Goal: Task Accomplishment & Management: Use online tool/utility

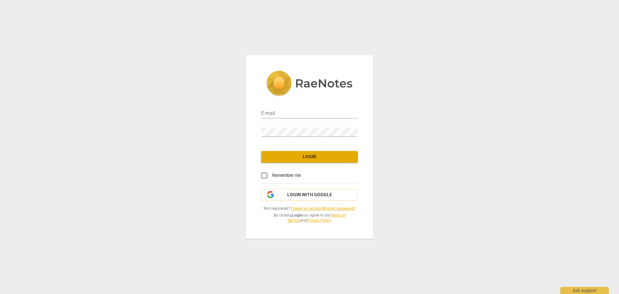
type input "claudia@rockingbeautyboss.org"
click at [310, 158] on span "Login" at bounding box center [309, 157] width 86 height 6
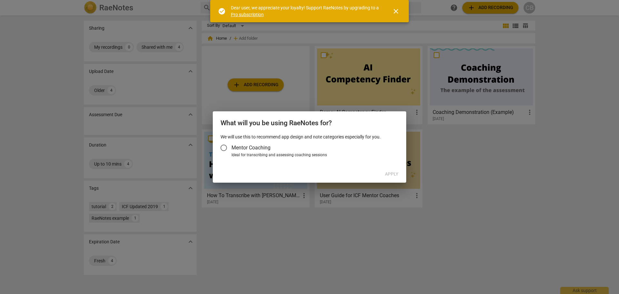
click at [224, 146] on input "Mentor Coaching" at bounding box center [223, 147] width 15 height 15
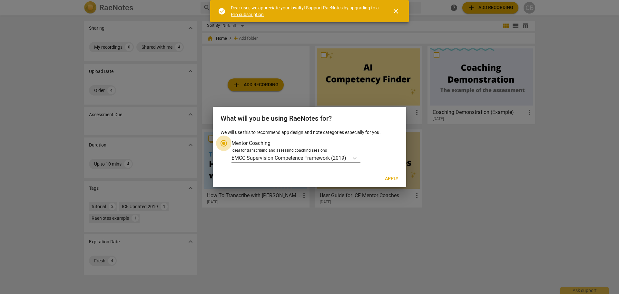
click at [224, 144] on input "Mentor Coaching" at bounding box center [223, 142] width 15 height 15
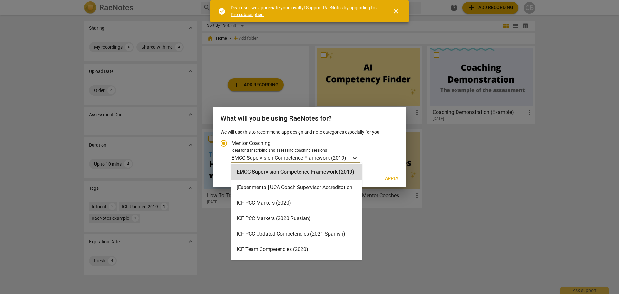
click at [356, 157] on icon "Account type" at bounding box center [355, 158] width 6 height 6
click at [0, 0] on input "Ideal for transcribing and assessing coaching sessions 15 results available. Us…" at bounding box center [0, 0] width 0 height 0
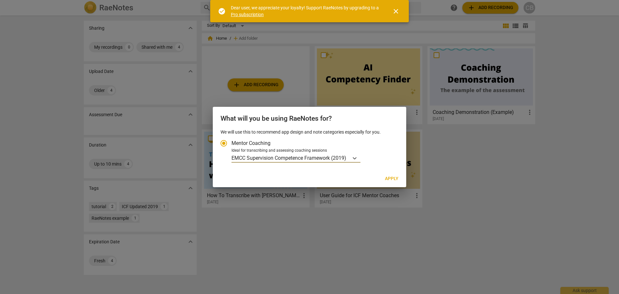
click at [226, 144] on input "Mentor Coaching" at bounding box center [223, 142] width 15 height 15
click at [380, 131] on p "We will use this to recommend app design and note categories especially for you." at bounding box center [310, 132] width 178 height 7
click at [221, 143] on input "Mentor Coaching" at bounding box center [223, 142] width 15 height 15
click at [224, 143] on input "Mentor Coaching" at bounding box center [223, 142] width 15 height 15
click at [533, 140] on div at bounding box center [309, 147] width 619 height 294
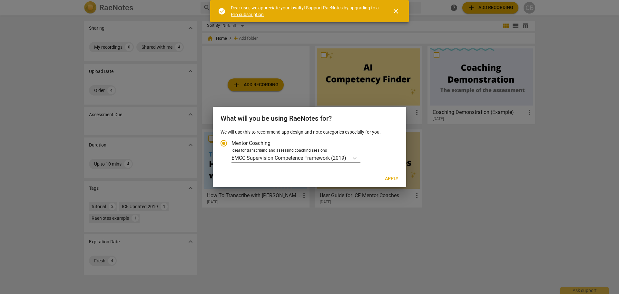
click at [501, 168] on div at bounding box center [309, 147] width 619 height 294
click at [356, 157] on icon "Account type" at bounding box center [355, 158] width 6 height 6
click at [0, 0] on input "Ideal for transcribing and assessing coaching sessions EMCC Supervision Compete…" at bounding box center [0, 0] width 0 height 0
click at [532, 209] on div at bounding box center [309, 147] width 619 height 294
click at [352, 158] on div "Account type" at bounding box center [355, 157] width 12 height 9
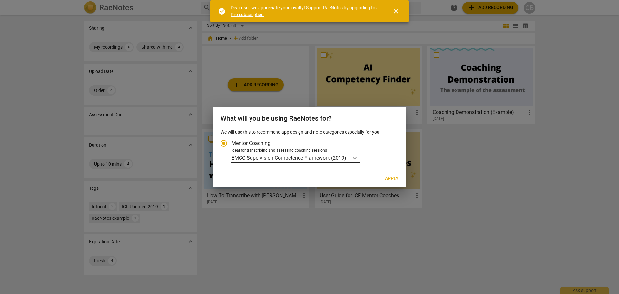
click at [0, 0] on input "Ideal for transcribing and assessing coaching sessions EMCC Supervision Compete…" at bounding box center [0, 0] width 0 height 0
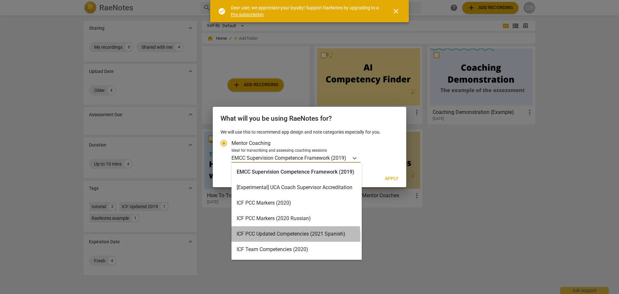
click at [268, 237] on div "ICF PCC Updated Competencies (2021 Spanish)" at bounding box center [297, 233] width 130 height 15
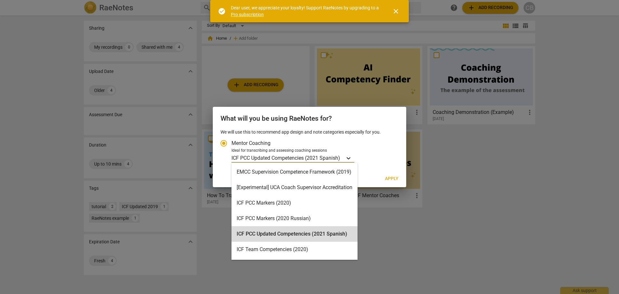
click at [349, 156] on icon "Account type" at bounding box center [349, 158] width 6 height 6
click at [0, 0] on input "Ideal for transcribing and assessing coaching sessions option ICF PCC Updated C…" at bounding box center [0, 0] width 0 height 0
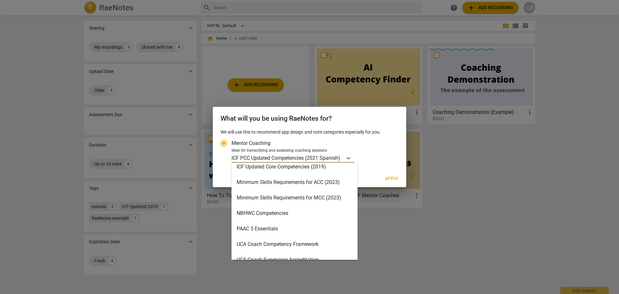
scroll to position [138, 0]
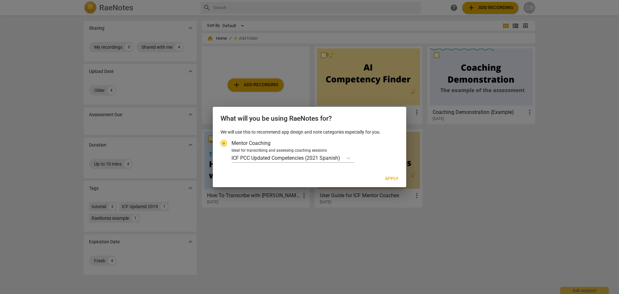
click at [384, 157] on div "ICF PCC Updated Competencies (2021 Spanish)" at bounding box center [314, 157] width 165 height 9
click at [0, 0] on input "Ideal for transcribing and assessing coaching sessions ICF PCC Updated Competen…" at bounding box center [0, 0] width 0 height 0
click at [551, 196] on div at bounding box center [309, 147] width 619 height 294
click at [541, 195] on div at bounding box center [309, 147] width 619 height 294
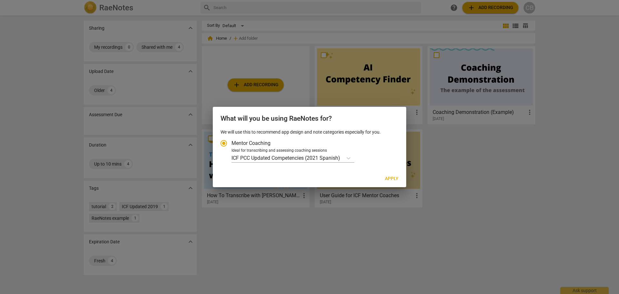
click at [225, 142] on input "Mentor Coaching" at bounding box center [223, 142] width 15 height 15
radio input "true"
click at [225, 142] on input "Mentor Coaching" at bounding box center [223, 142] width 15 height 15
click at [384, 131] on p "We will use this to recommend app design and note categories especially for you." at bounding box center [310, 132] width 178 height 7
click at [376, 128] on div "What will you be using RaeNotes for?" at bounding box center [310, 118] width 194 height 22
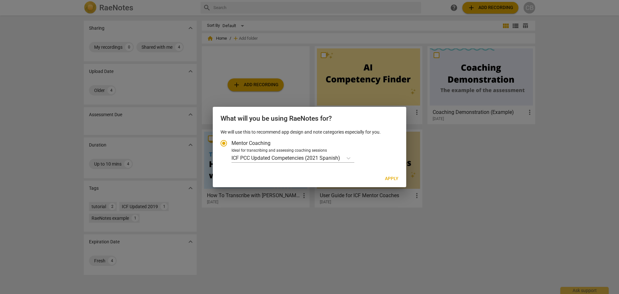
drag, startPoint x: 351, startPoint y: 133, endPoint x: 270, endPoint y: 119, distance: 82.8
click at [349, 133] on p "We will use this to recommend app design and note categories especially for you." at bounding box center [310, 132] width 178 height 7
drag, startPoint x: 270, startPoint y: 119, endPoint x: 233, endPoint y: 124, distance: 37.0
click at [264, 122] on h2 "What will you be using RaeNotes for?" at bounding box center [310, 119] width 178 height 8
click at [332, 129] on p "We will use this to recommend app design and note categories especially for you." at bounding box center [310, 132] width 178 height 7
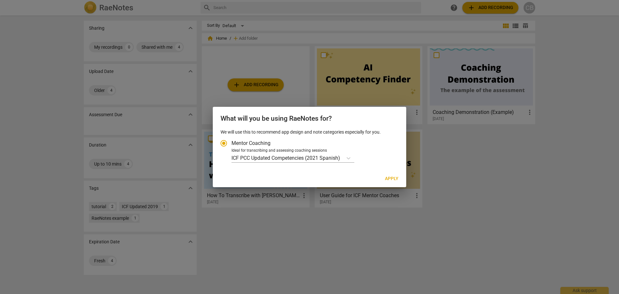
click at [392, 131] on p "We will use this to recommend app design and note categories especially for you." at bounding box center [310, 132] width 178 height 7
click at [381, 133] on p "We will use this to recommend app design and note categories especially for you." at bounding box center [310, 132] width 178 height 7
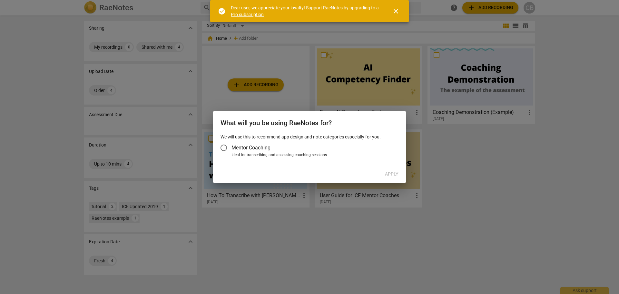
click at [522, 169] on div at bounding box center [309, 147] width 619 height 294
click at [393, 174] on div "Apply" at bounding box center [309, 174] width 191 height 12
click at [532, 175] on div at bounding box center [309, 147] width 619 height 294
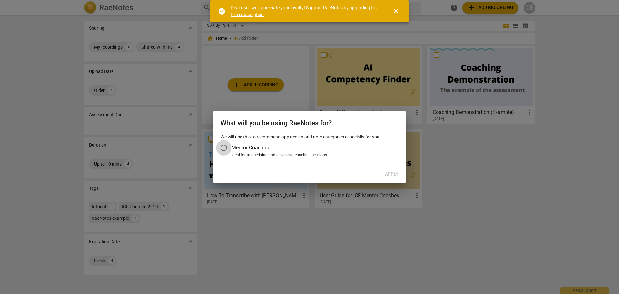
click at [226, 148] on input "Mentor Coaching" at bounding box center [223, 147] width 15 height 15
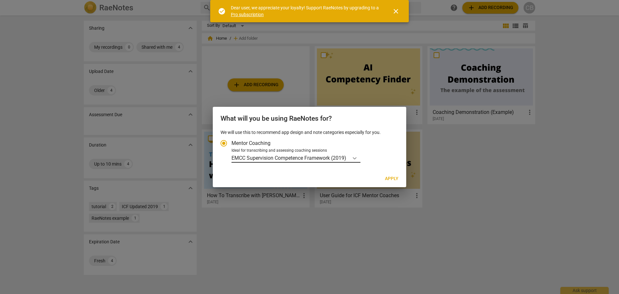
click at [351, 160] on div "Account type" at bounding box center [355, 157] width 12 height 9
click at [0, 0] on input "Ideal for transcribing and assessing coaching sessions EMCC Supervision Compete…" at bounding box center [0, 0] width 0 height 0
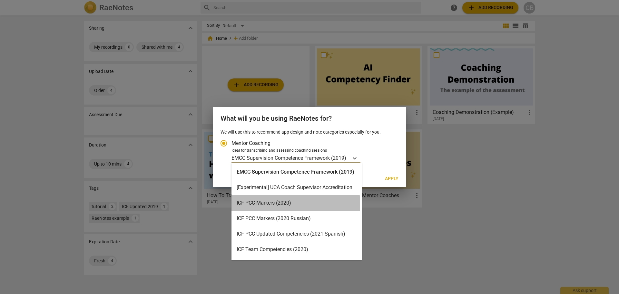
click at [260, 204] on div "ICF PCC Markers (2020)" at bounding box center [297, 202] width 130 height 15
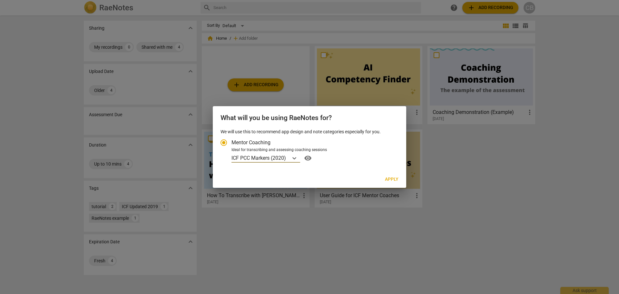
click at [308, 159] on span "visibility" at bounding box center [308, 158] width 10 height 8
click at [297, 159] on icon "Account type" at bounding box center [294, 158] width 6 height 6
click at [0, 0] on input "Ideal for transcribing and assessing coaching sessions ICF PCC Markers (2020) v…" at bounding box center [0, 0] width 0 height 0
click at [395, 150] on div "Ideal for transcribing and assessing coaching sessions" at bounding box center [314, 150] width 165 height 6
click at [0, 0] on input "Ideal for transcribing and assessing coaching sessions ICF PCC Markers (2020) v…" at bounding box center [0, 0] width 0 height 0
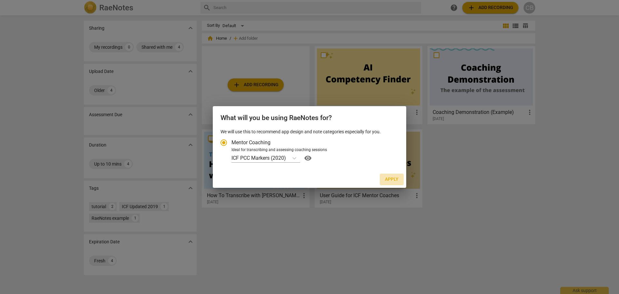
click at [389, 179] on span "Apply" at bounding box center [392, 179] width 14 height 6
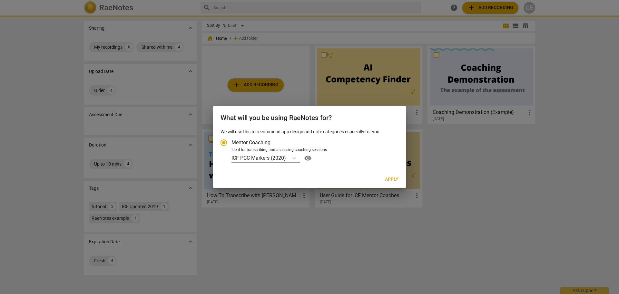
radio input "false"
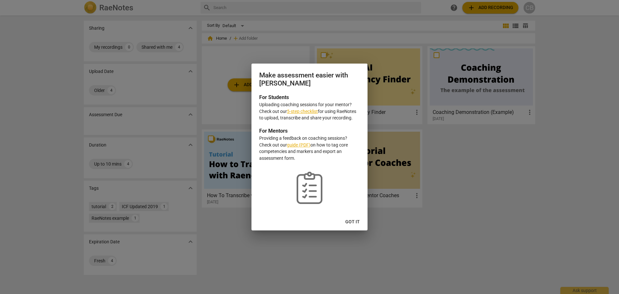
click at [309, 111] on link "5-step checklist" at bounding box center [302, 111] width 31 height 5
click at [351, 222] on span "Got it" at bounding box center [353, 222] width 15 height 6
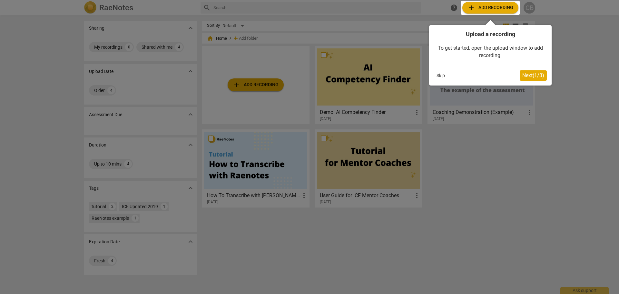
click at [527, 74] on span "Next ( 1 / 3 )" at bounding box center [534, 75] width 22 height 6
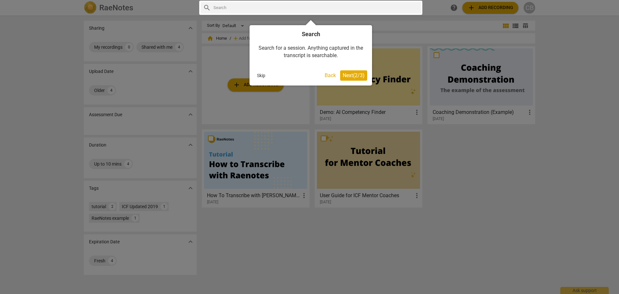
click at [356, 77] on span "Next ( 2 / 3 )" at bounding box center [354, 75] width 22 height 6
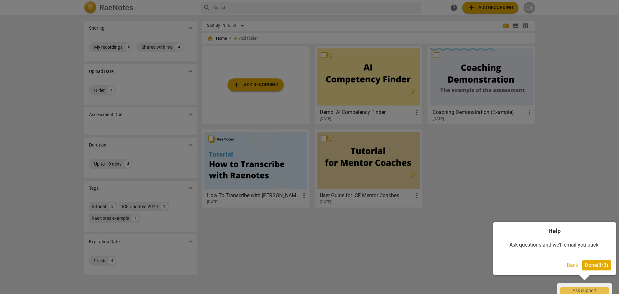
click at [596, 265] on span "Done ( 3 / 3 )" at bounding box center [597, 265] width 24 height 6
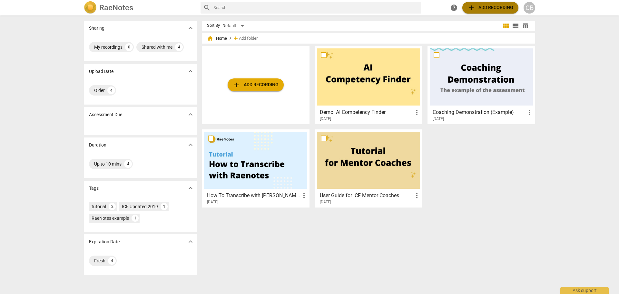
click at [493, 10] on span "add Add recording" at bounding box center [491, 8] width 46 height 8
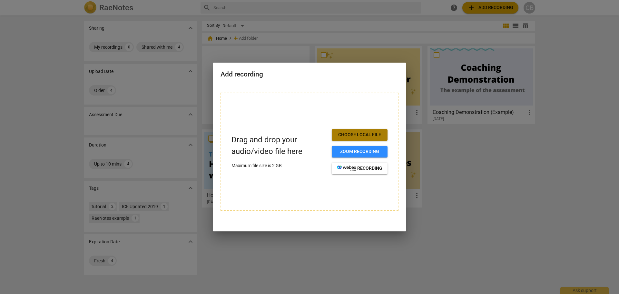
click at [361, 132] on span "Choose local file" at bounding box center [359, 135] width 45 height 6
